Goal: Use online tool/utility: Utilize a website feature to perform a specific function

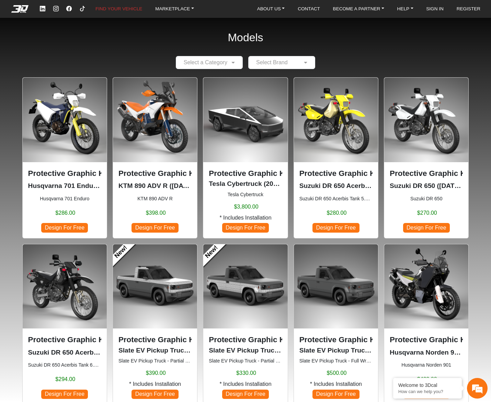
click at [48, 154] on img at bounding box center [65, 120] width 84 height 84
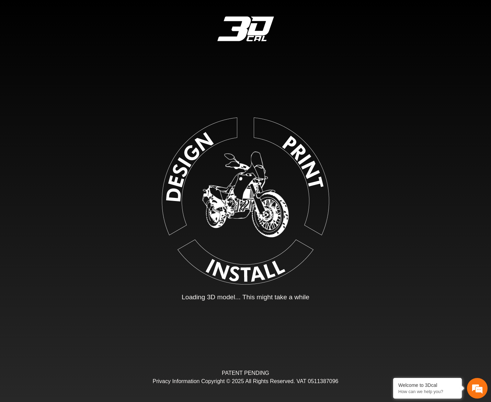
type input "*"
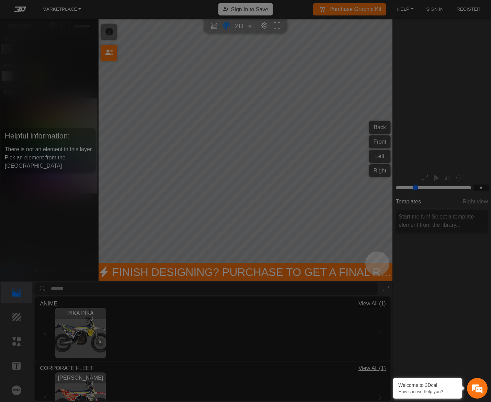
scroll to position [53, 81]
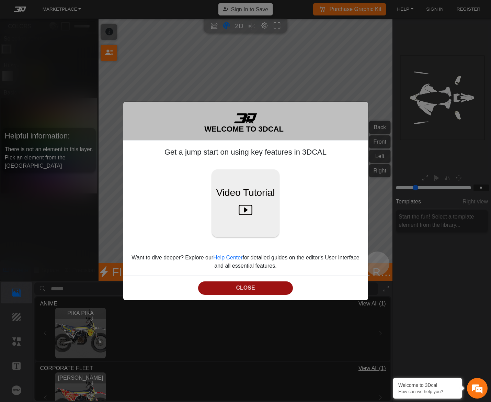
click at [261, 292] on button "CLOSE" at bounding box center [245, 287] width 95 height 13
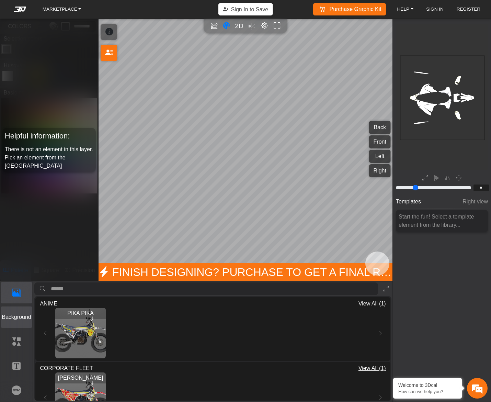
click at [9, 311] on button "Background" at bounding box center [16, 316] width 31 height 21
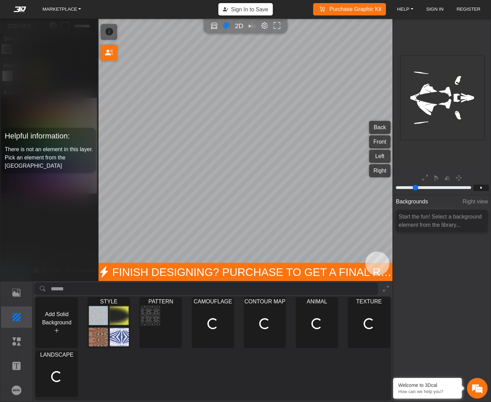
click at [63, 320] on span "Add Solid Background" at bounding box center [56, 318] width 29 height 14
type input "*********"
